Goal: Transaction & Acquisition: Purchase product/service

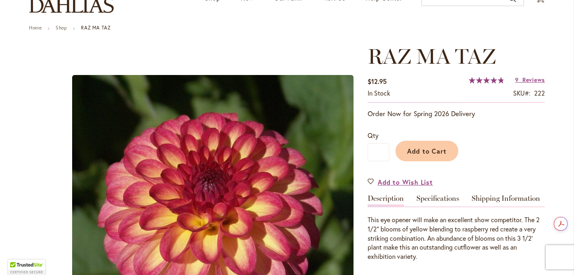
scroll to position [92, 0]
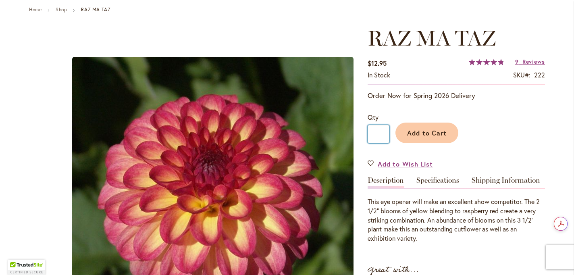
drag, startPoint x: 382, startPoint y: 135, endPoint x: 360, endPoint y: 135, distance: 21.8
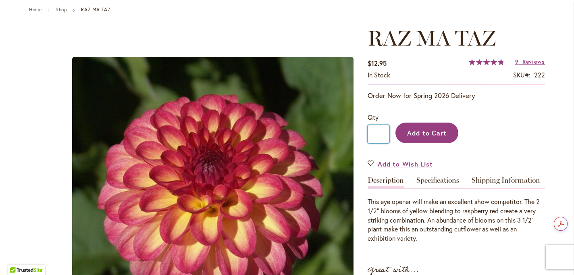
type input "*"
click at [431, 136] on span "Add to Cart" at bounding box center [427, 133] width 40 height 8
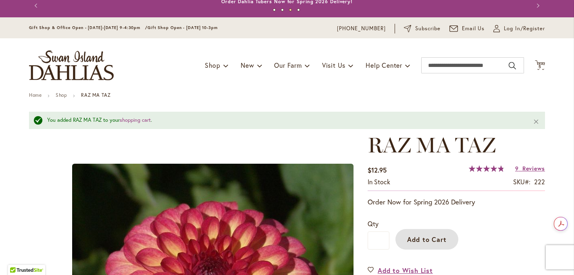
scroll to position [0, 0]
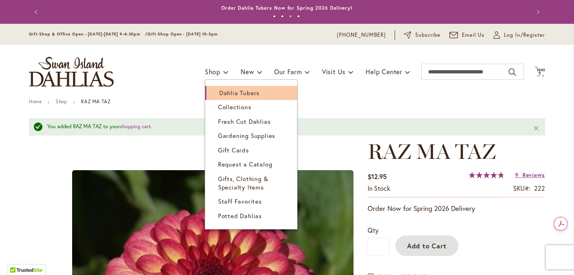
click at [226, 90] on span "Dahlia Tubers" at bounding box center [239, 93] width 40 height 8
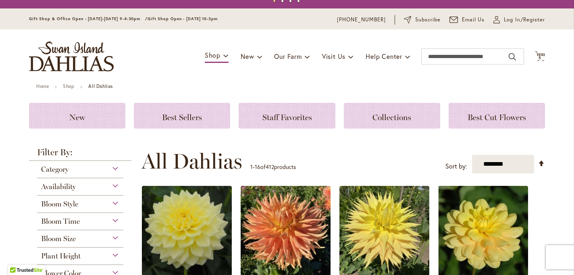
scroll to position [16, 0]
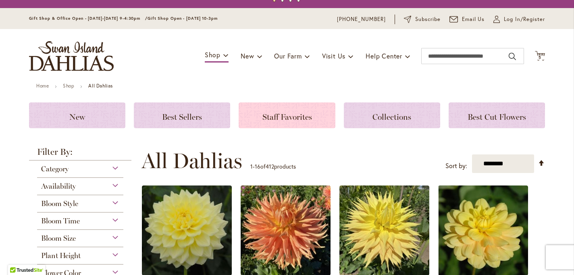
click at [274, 113] on span "Staff Favorites" at bounding box center [287, 117] width 50 height 10
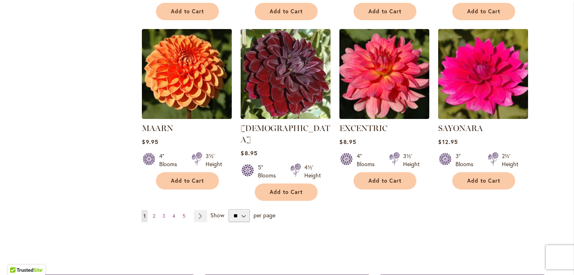
scroll to position [649, 0]
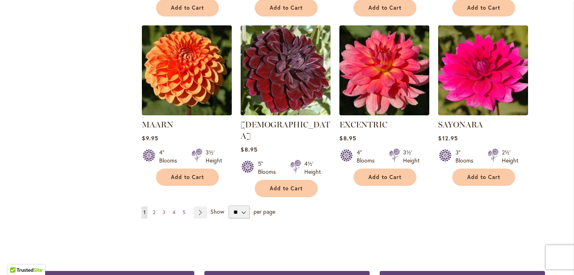
click at [155, 209] on span "2" at bounding box center [154, 212] width 2 height 6
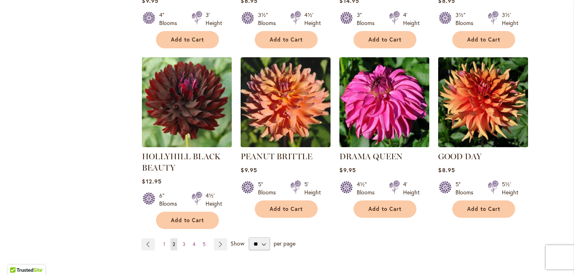
scroll to position [639, 0]
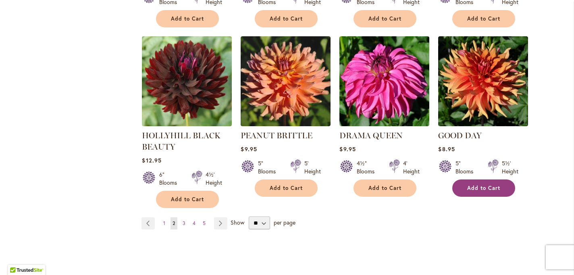
click at [482, 185] on span "Add to Cart" at bounding box center [483, 188] width 33 height 7
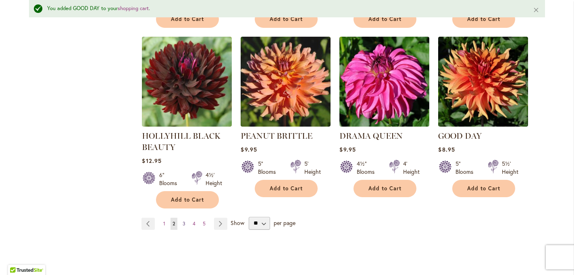
click at [185, 220] on span "3" at bounding box center [184, 223] width 3 height 6
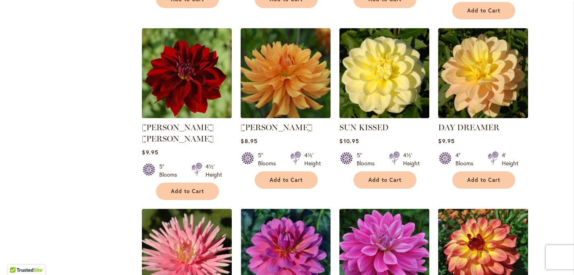
scroll to position [480, 0]
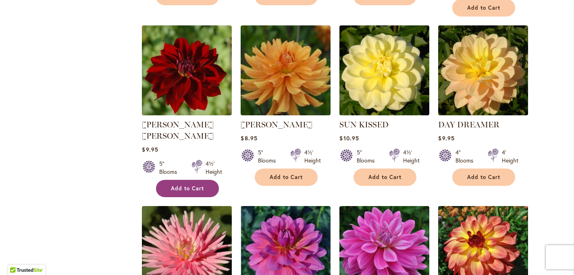
click at [173, 180] on button "Add to Cart" at bounding box center [187, 188] width 63 height 17
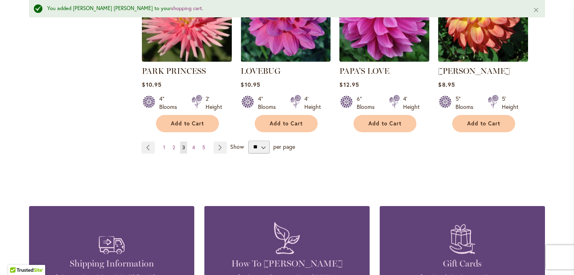
scroll to position [751, 0]
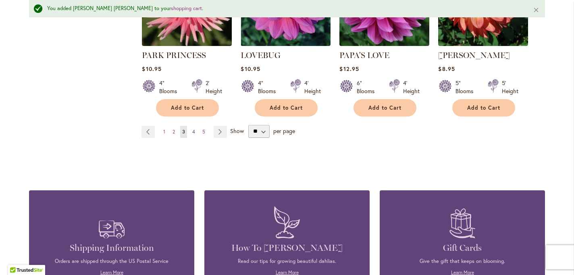
click at [196, 126] on link "Page 4" at bounding box center [193, 132] width 7 height 12
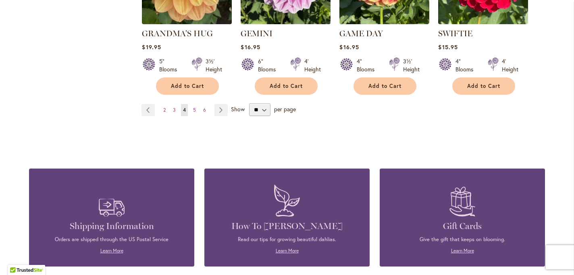
scroll to position [763, 0]
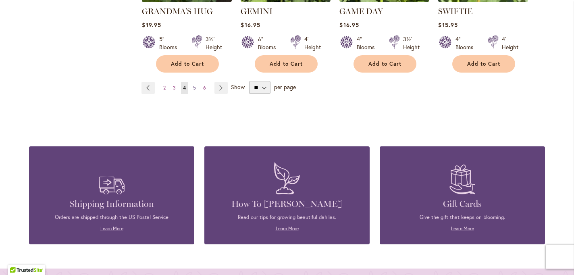
click at [196, 82] on link "Page 5" at bounding box center [194, 88] width 7 height 12
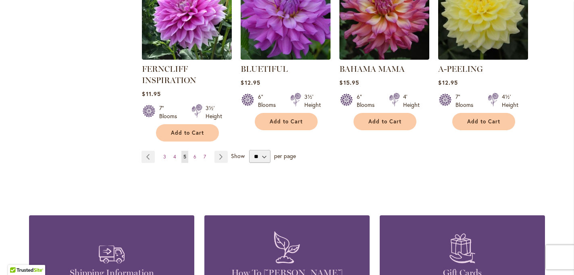
scroll to position [707, 0]
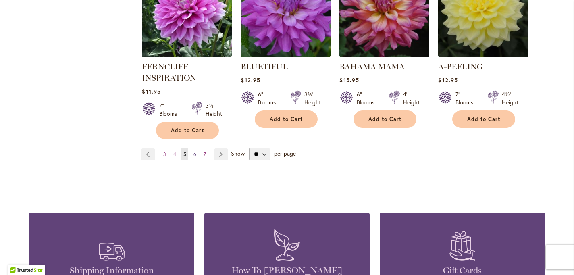
click at [194, 151] on span "6" at bounding box center [194, 154] width 3 height 6
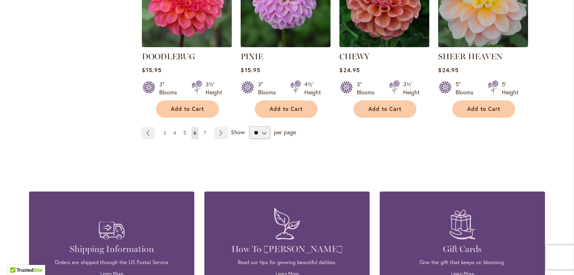
scroll to position [731, 0]
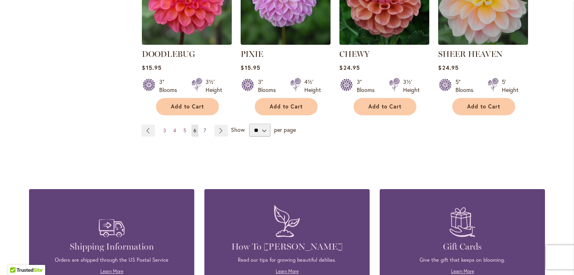
click at [205, 127] on span "7" at bounding box center [204, 130] width 2 height 6
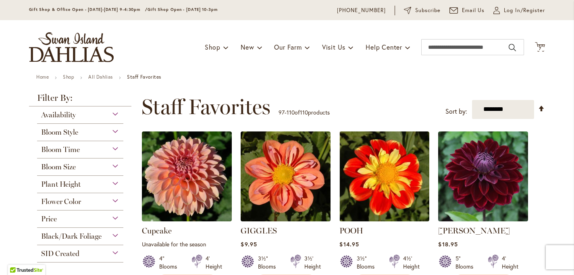
click at [60, 219] on div "Price" at bounding box center [80, 216] width 86 height 13
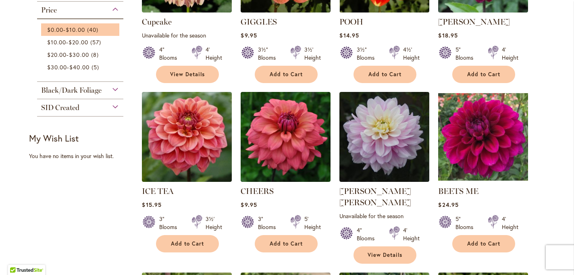
click at [70, 33] on li "$0.00 - $10.00 40 items" at bounding box center [80, 29] width 78 height 12
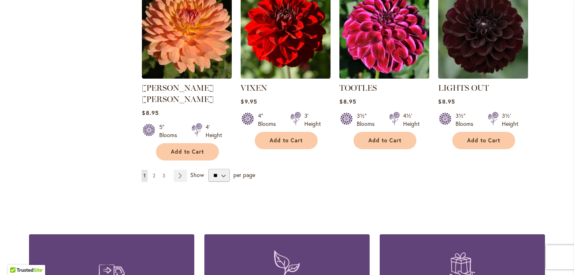
scroll to position [717, 0]
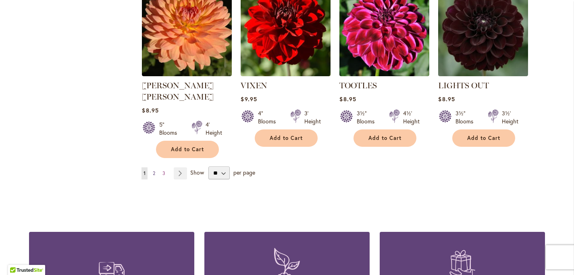
click at [154, 170] on span "2" at bounding box center [154, 173] width 2 height 6
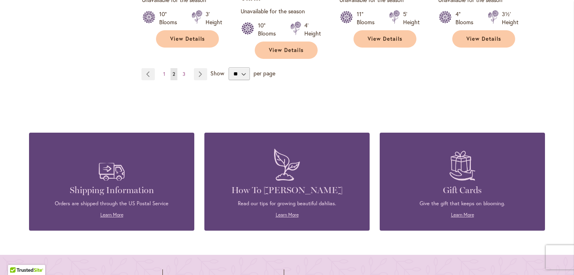
scroll to position [806, 0]
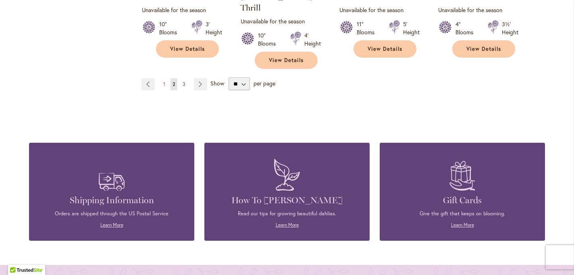
click at [181, 78] on link "Page 3" at bounding box center [183, 84] width 7 height 12
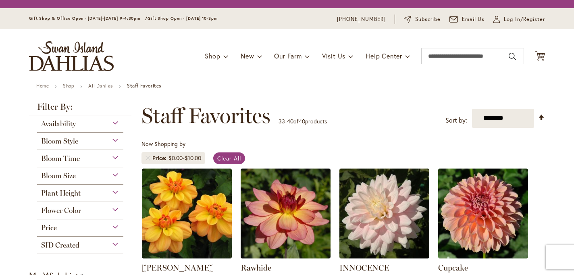
click at [183, 60] on div "Toggle Nav Shop Dahlia Tubers Collections Fresh Cut Dahlias Gardening Supplies …" at bounding box center [287, 56] width 532 height 54
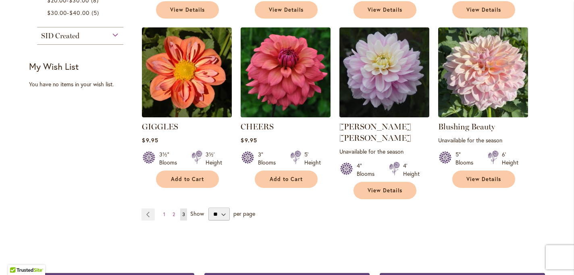
scroll to position [216, 0]
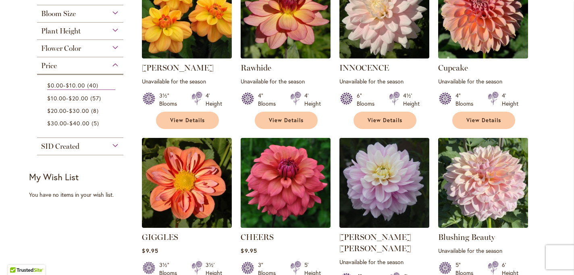
click at [24, 27] on main "Home Shop All Dahlias Staff Favorites Filter by: Filter By: Availability In Sto…" at bounding box center [287, 194] width 530 height 622
click at [76, 94] on span "$20.00" at bounding box center [77, 98] width 19 height 8
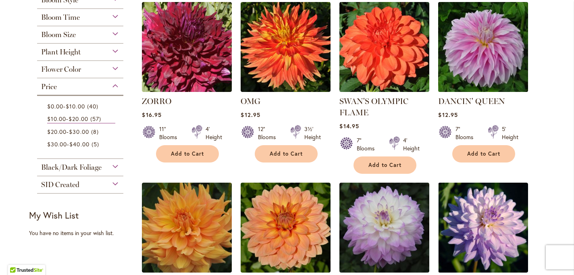
scroll to position [184, 0]
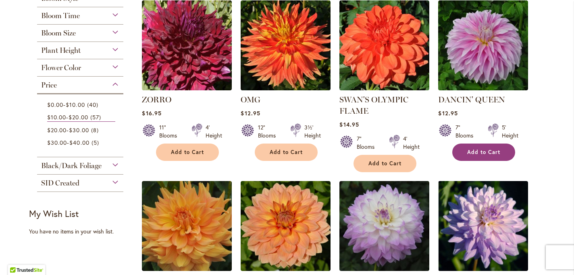
click at [473, 149] on span "Add to Cart" at bounding box center [483, 152] width 33 height 7
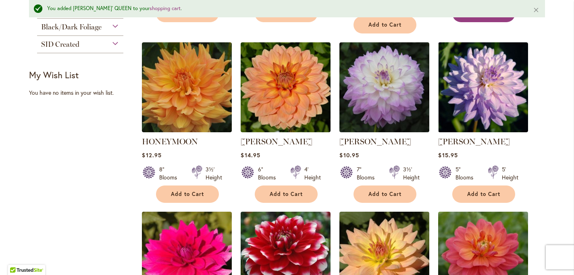
scroll to position [346, 0]
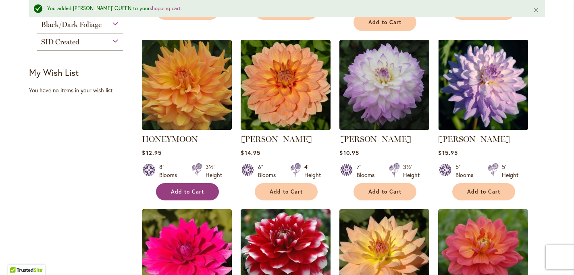
click at [168, 190] on button "Add to Cart" at bounding box center [187, 191] width 63 height 17
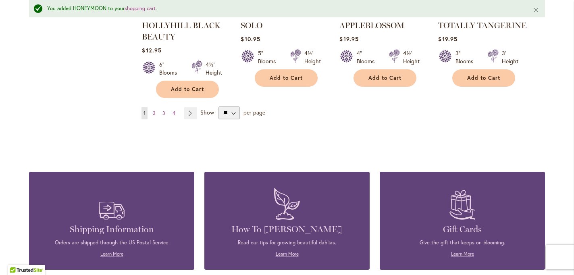
scroll to position [799, 0]
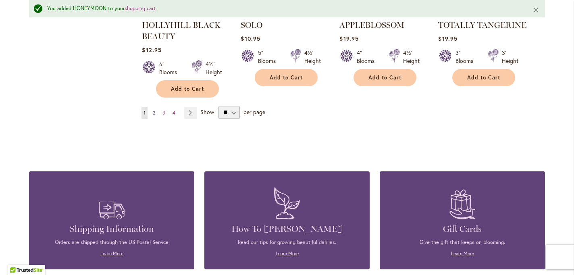
click at [153, 112] on span "2" at bounding box center [154, 113] width 2 height 6
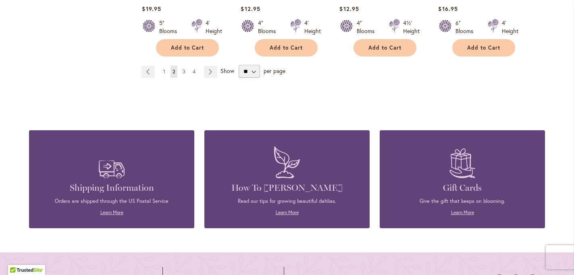
scroll to position [823, 0]
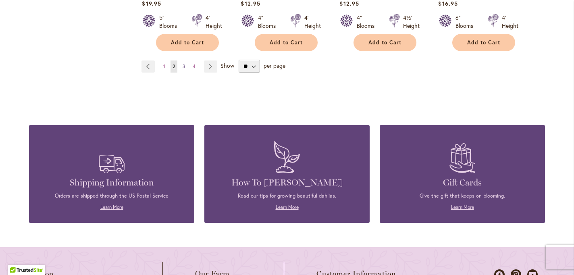
click at [185, 63] on span "3" at bounding box center [184, 66] width 3 height 6
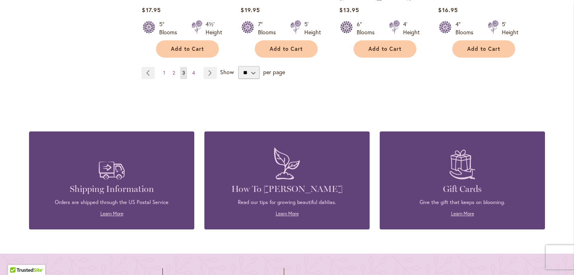
scroll to position [807, 0]
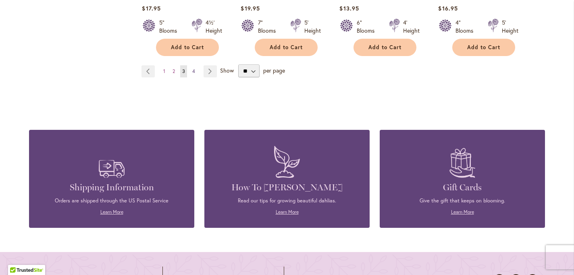
click at [192, 68] on span "4" at bounding box center [193, 71] width 3 height 6
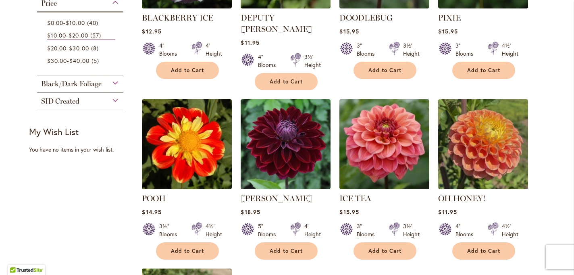
scroll to position [270, 0]
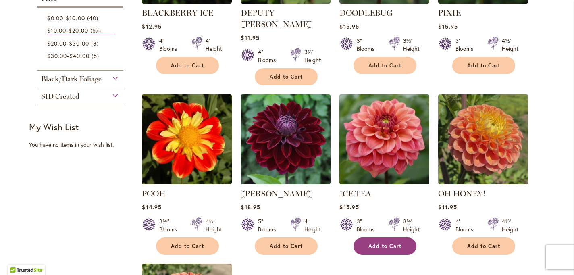
click at [386, 243] on span "Add to Cart" at bounding box center [384, 246] width 33 height 7
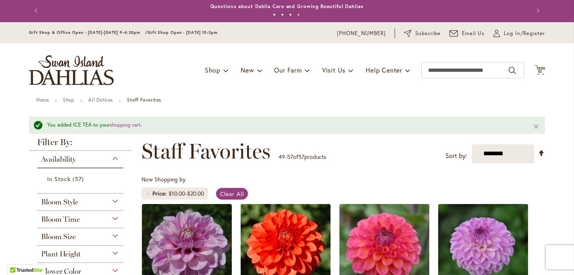
scroll to position [0, 0]
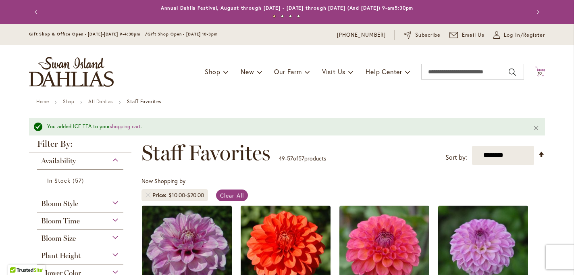
click at [539, 73] on span "10" at bounding box center [539, 73] width 5 height 5
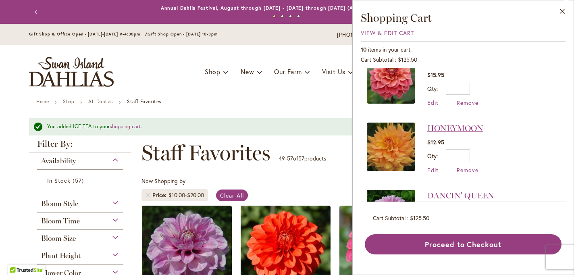
scroll to position [12, 0]
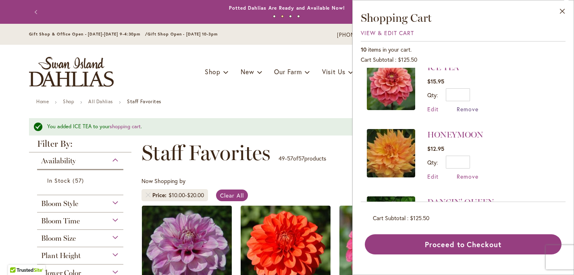
click at [461, 108] on span "Remove" at bounding box center [467, 109] width 22 height 8
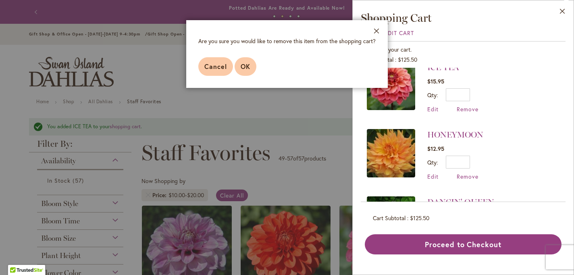
click at [249, 60] on button "OK" at bounding box center [245, 66] width 22 height 19
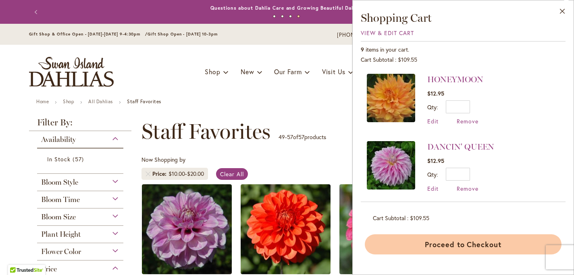
click at [433, 244] on button "Proceed to Checkout" at bounding box center [463, 244] width 197 height 20
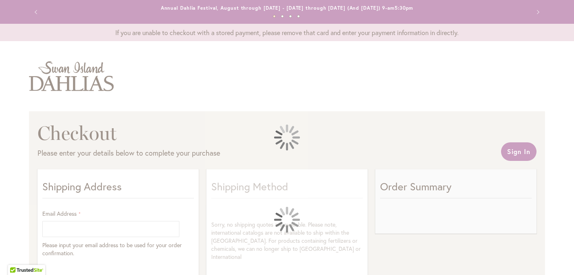
select select "**"
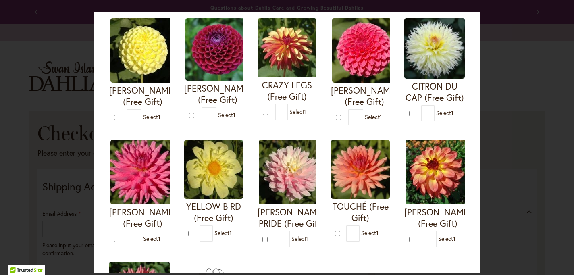
scroll to position [191, 0]
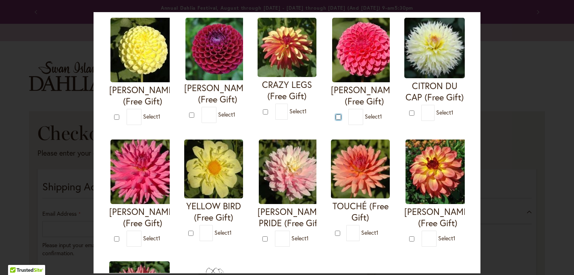
type input "*"
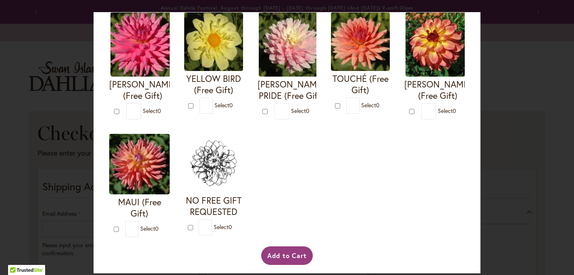
scroll to position [337, 0]
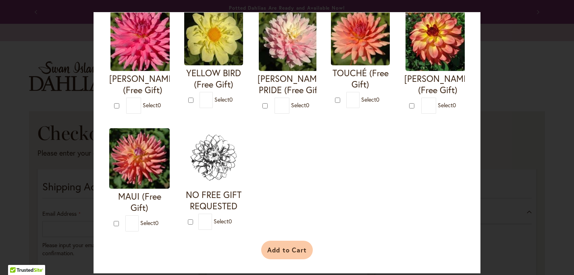
click at [274, 247] on button "Add to Cart" at bounding box center [287, 250] width 52 height 19
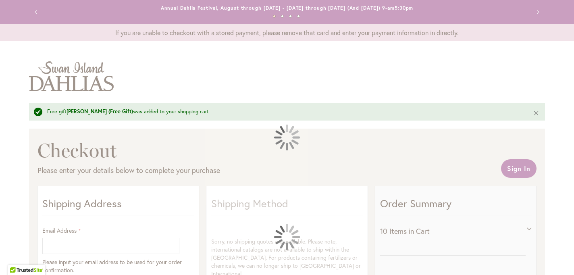
select select "**"
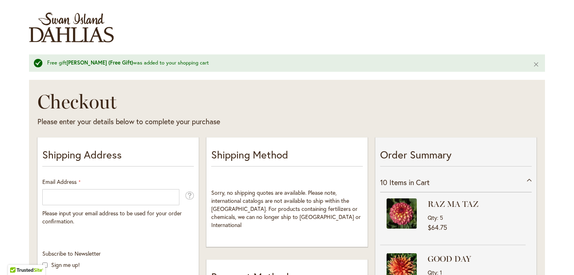
scroll to position [51, 0]
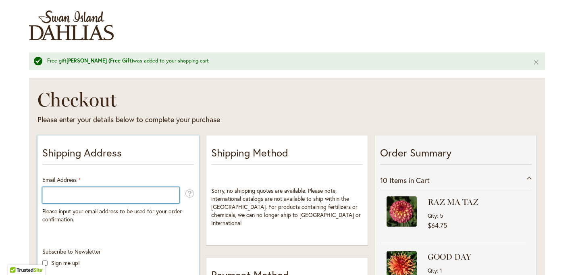
click at [95, 195] on input "Email Address" at bounding box center [110, 195] width 137 height 16
type input "**********"
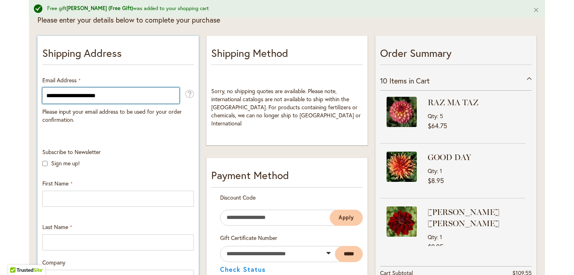
scroll to position [153, 0]
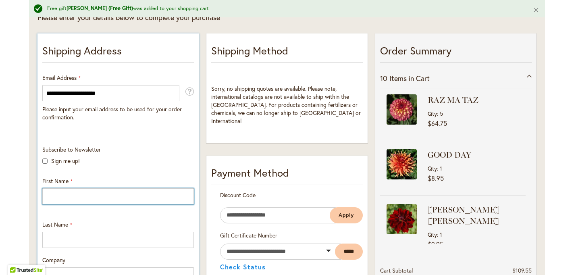
click at [58, 198] on input "First Name" at bounding box center [117, 196] width 151 height 16
type input "******"
type input "*****"
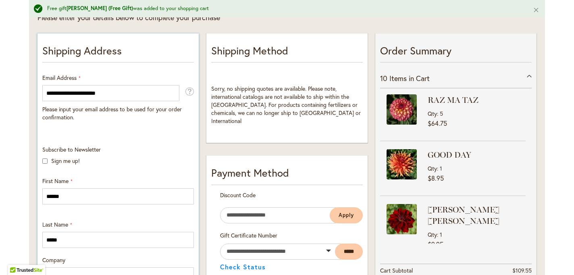
type input "**********"
select select "**"
type input "**********"
type input "*****"
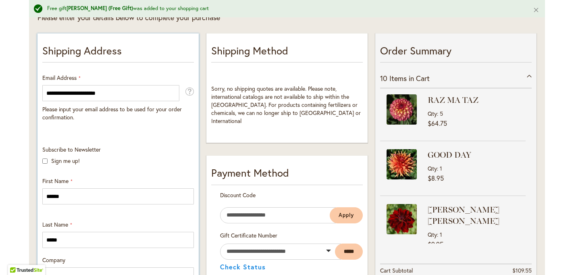
type input "**********"
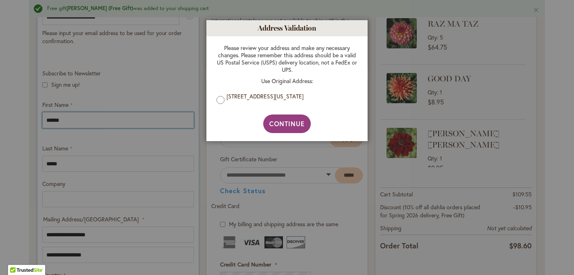
scroll to position [230, 0]
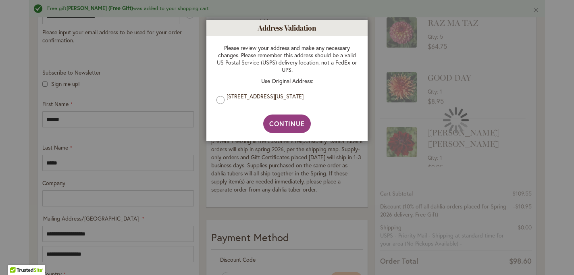
click at [216, 100] on div "Please review your address and make any necessary changes. Please remember this…" at bounding box center [286, 75] width 157 height 78
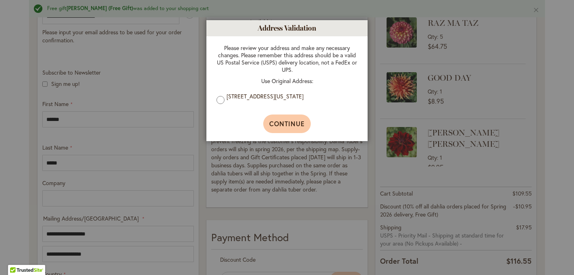
click at [283, 121] on span "Continue" at bounding box center [287, 123] width 36 height 8
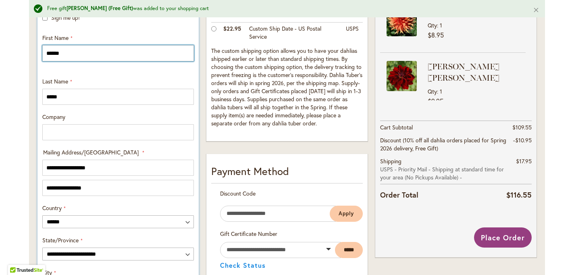
scroll to position [267, 0]
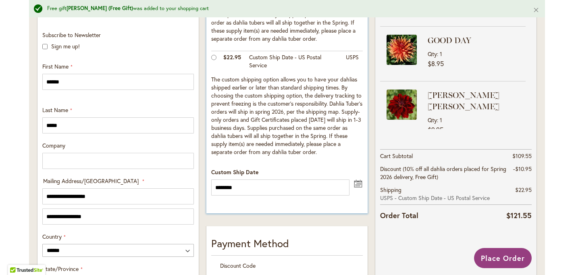
click at [362, 186] on button "undefined" at bounding box center [358, 183] width 10 height 10
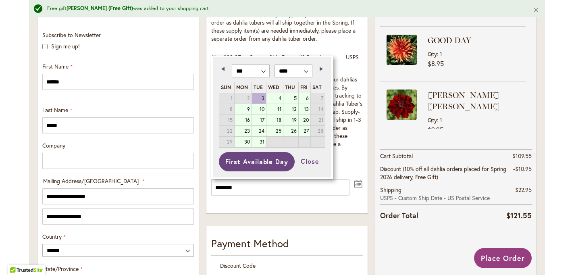
click at [322, 68] on link "Next" at bounding box center [319, 69] width 10 height 10
click at [246, 109] on link "6" at bounding box center [242, 109] width 17 height 10
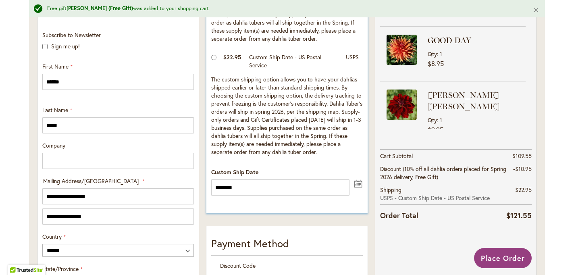
click at [360, 184] on button "undefined" at bounding box center [358, 183] width 10 height 10
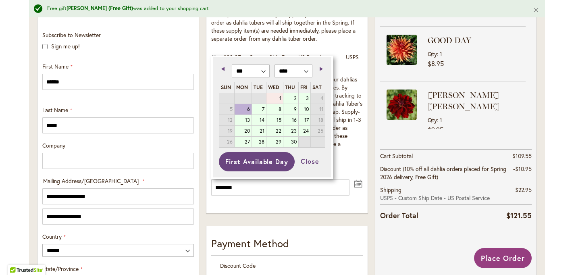
click at [279, 99] on link "1" at bounding box center [274, 98] width 17 height 10
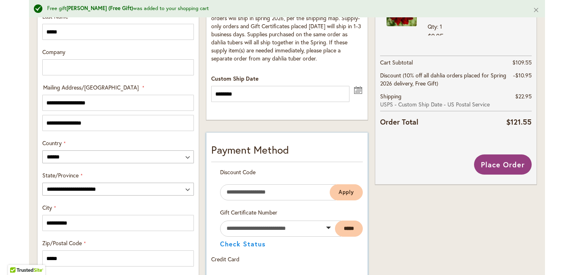
scroll to position [350, 0]
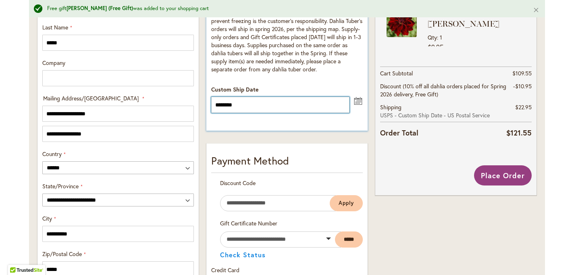
click at [274, 109] on input "********" at bounding box center [280, 105] width 138 height 16
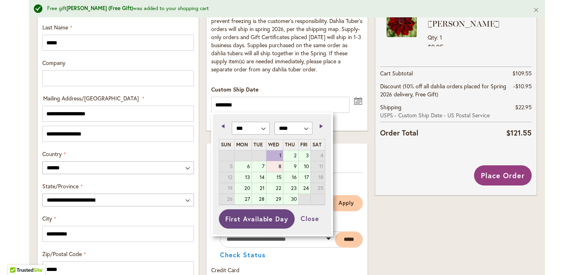
click at [276, 169] on link "8" at bounding box center [274, 166] width 17 height 10
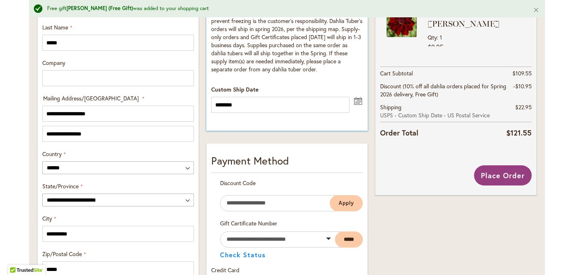
click at [358, 101] on button "undefined" at bounding box center [358, 100] width 10 height 10
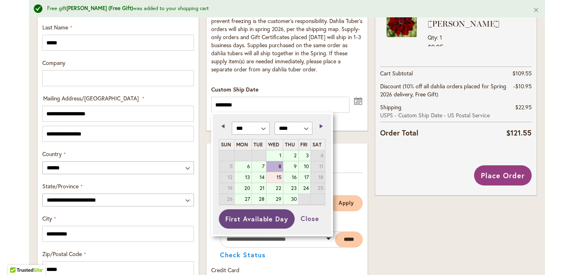
click at [276, 178] on link "15" at bounding box center [274, 177] width 17 height 10
type input "*********"
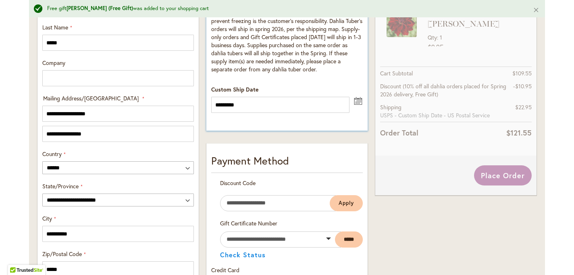
click at [284, 89] on div "Custom Ship Date ********* undefined" at bounding box center [286, 98] width 151 height 27
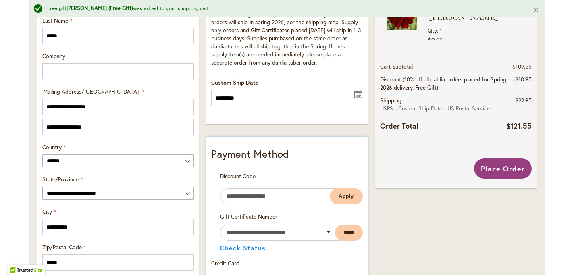
scroll to position [355, 0]
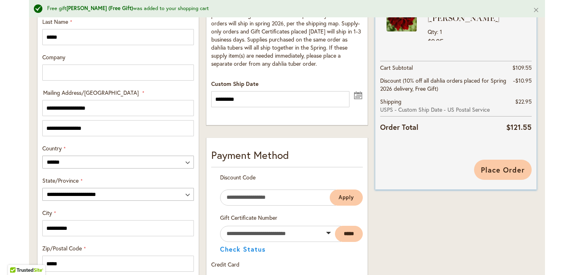
click at [498, 170] on span "Place Order" at bounding box center [503, 170] width 44 height 10
